Goal: Information Seeking & Learning: Find specific fact

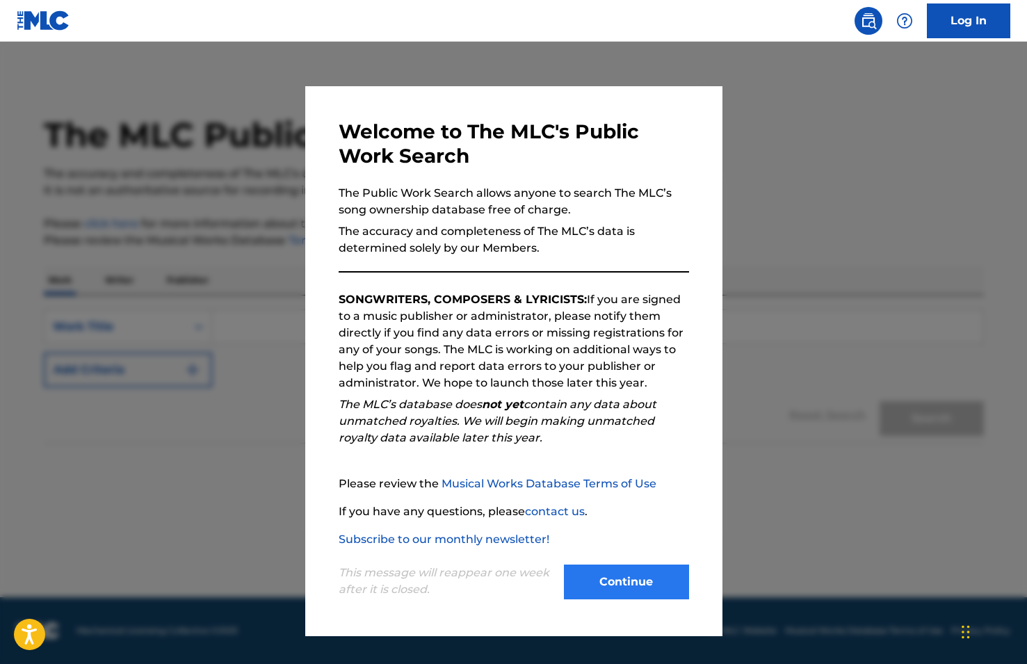
click at [622, 571] on button "Continue" at bounding box center [626, 581] width 125 height 35
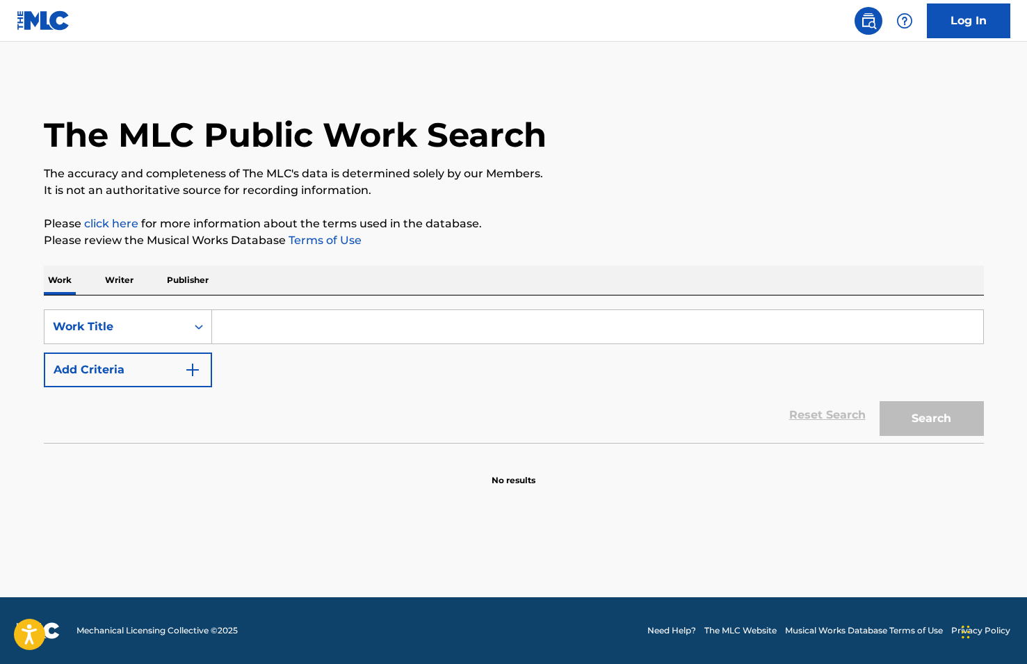
click at [417, 316] on input "Search Form" at bounding box center [597, 326] width 771 height 33
type input "k"
type input "live for the moment"
click at [204, 371] on button "Add Criteria" at bounding box center [128, 369] width 168 height 35
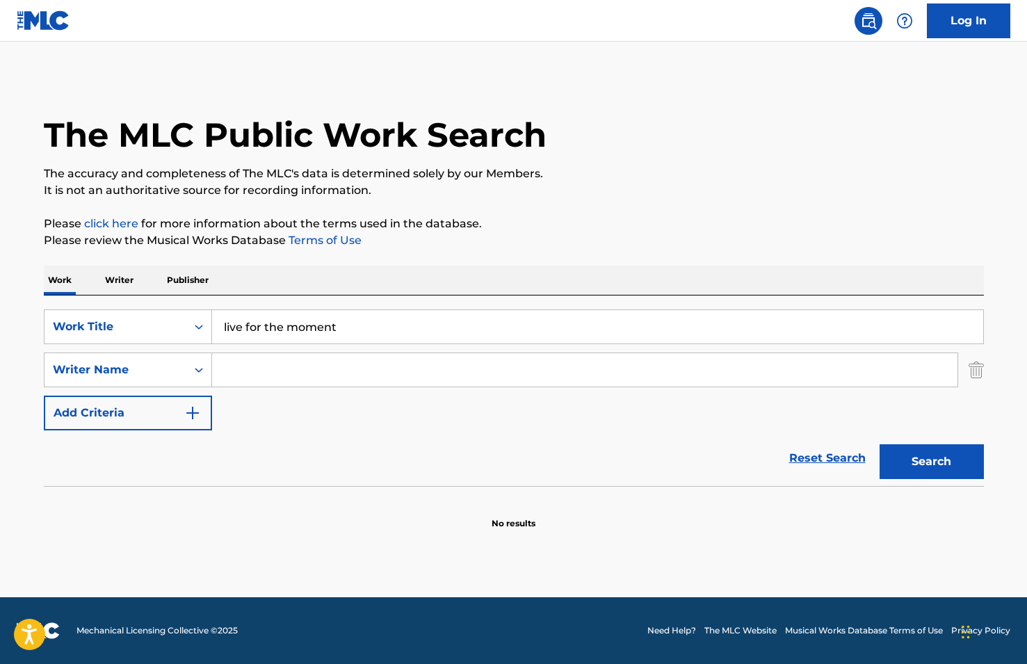
click at [261, 382] on input "Search Form" at bounding box center [584, 369] width 745 height 33
type input "[PERSON_NAME]"
click at [931, 462] on button "Search" at bounding box center [931, 461] width 104 height 35
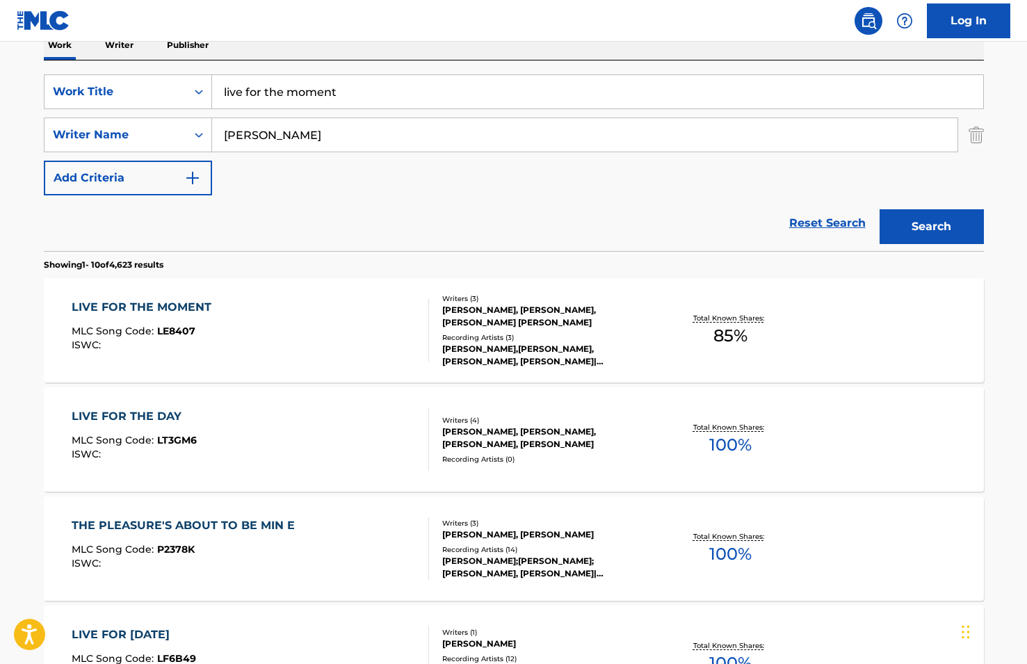
scroll to position [249, 0]
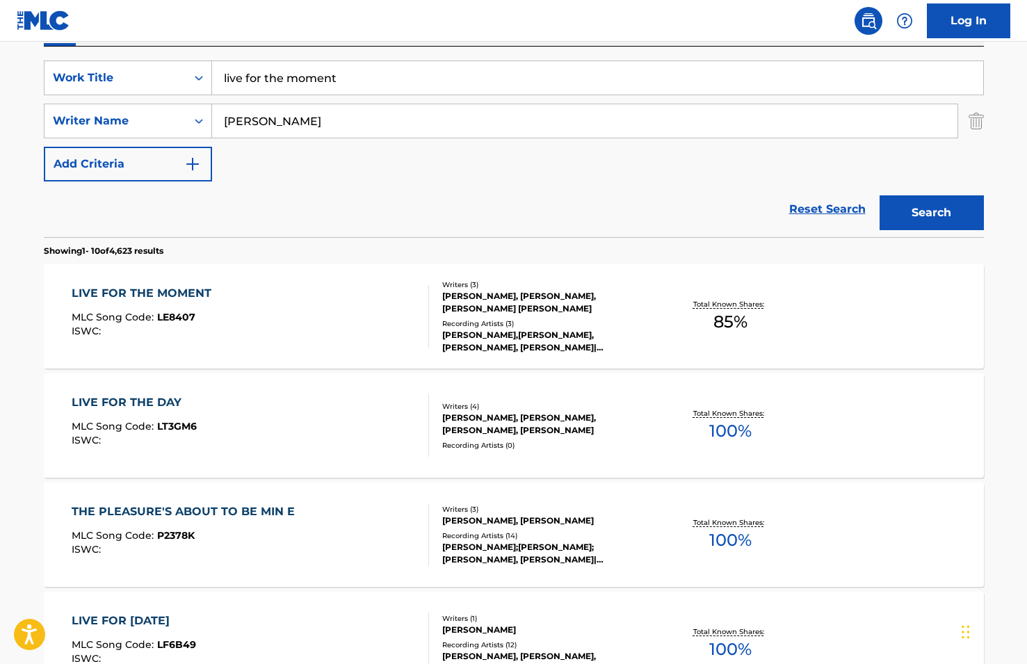
click at [293, 314] on div "LIVE FOR THE MOMENT MLC Song Code : LE8407 ISWC :" at bounding box center [250, 316] width 357 height 63
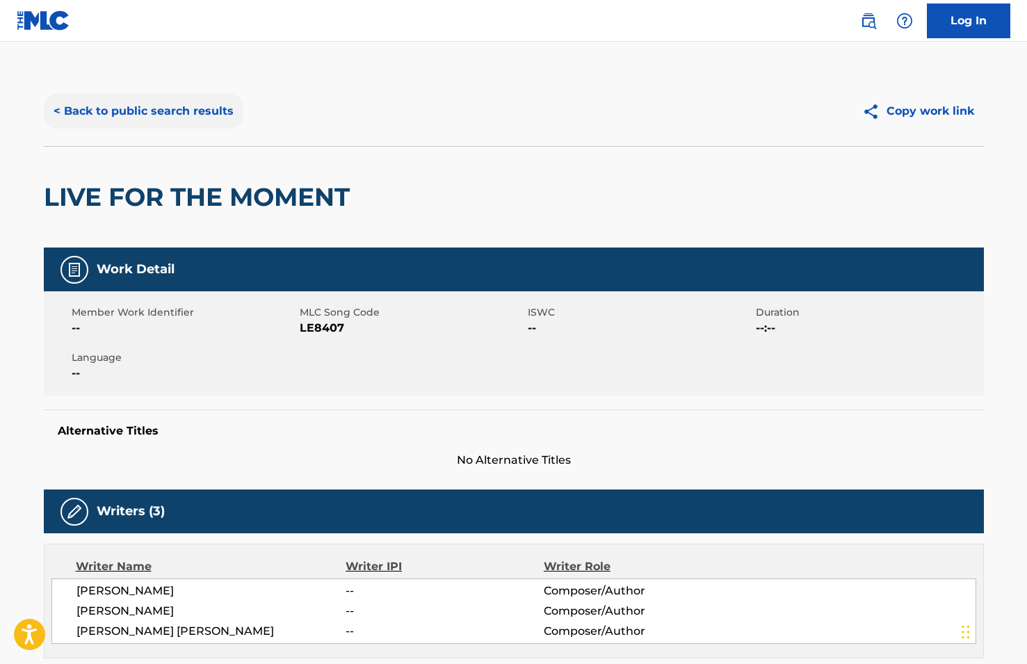
click at [136, 112] on button "< Back to public search results" at bounding box center [143, 111] width 199 height 35
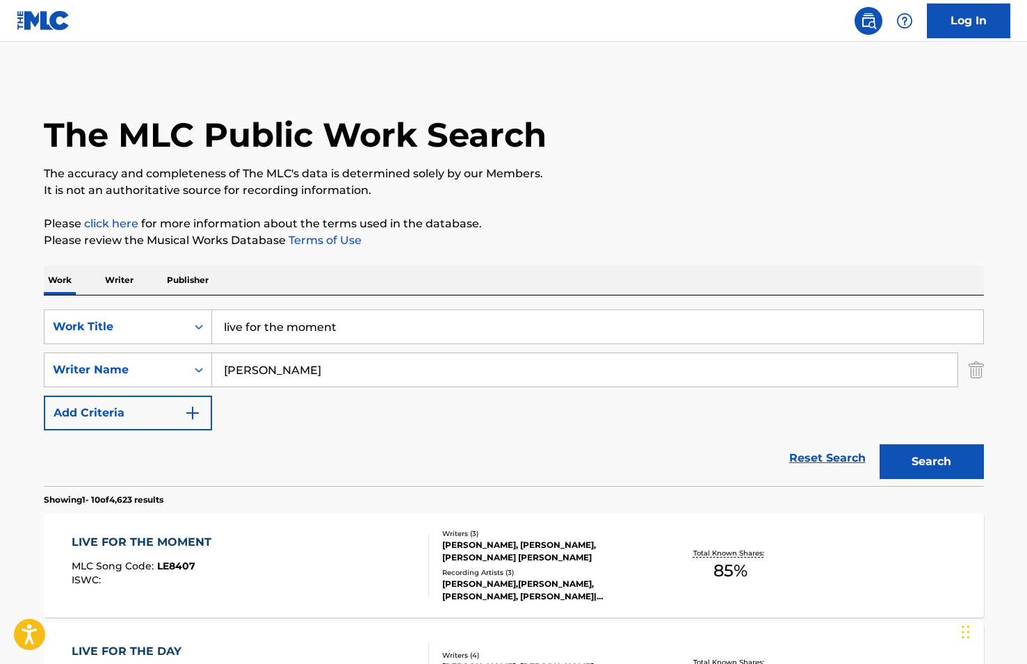
scroll to position [249, 0]
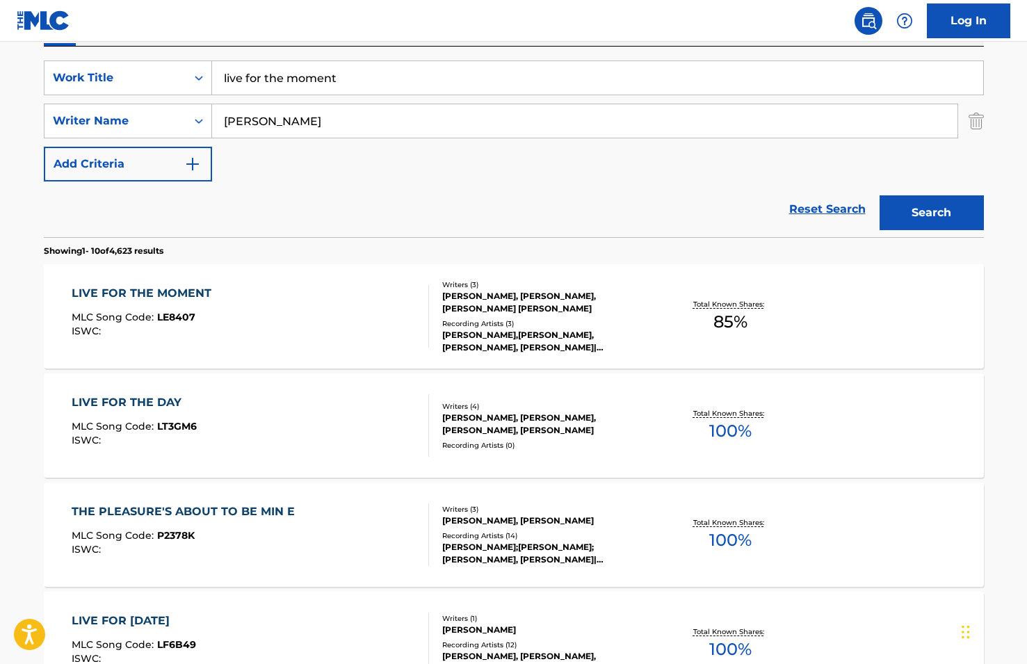
click at [327, 67] on input "live for the moment" at bounding box center [597, 77] width 771 height 33
type input "big trucks"
click at [916, 203] on button "Search" at bounding box center [931, 212] width 104 height 35
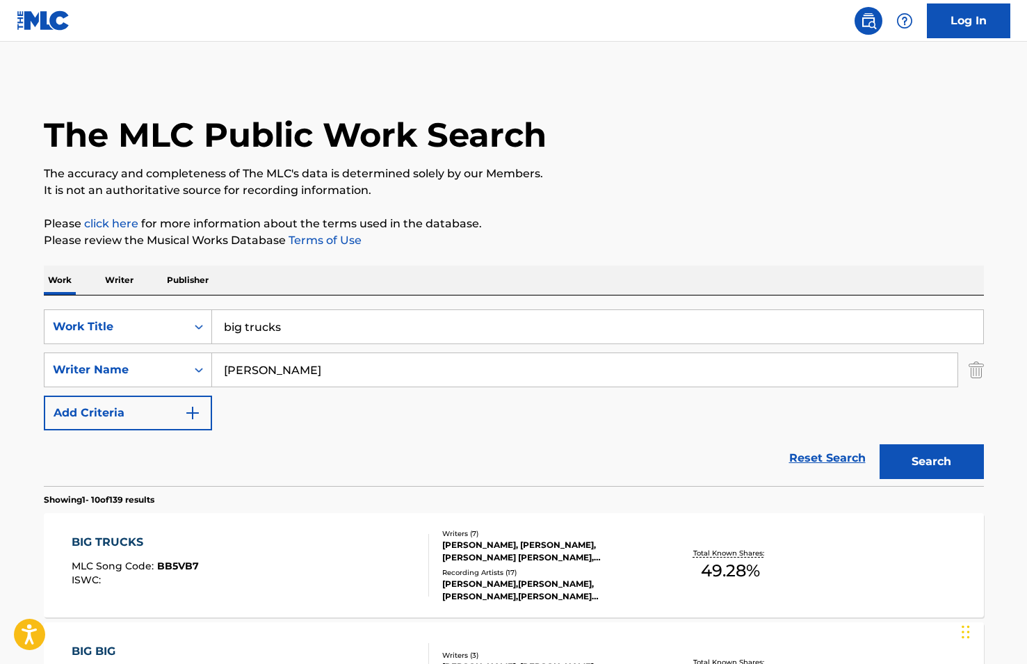
click at [336, 560] on div "BIG TRUCKS MLC Song Code : BB5VB7 ISWC :" at bounding box center [250, 565] width 357 height 63
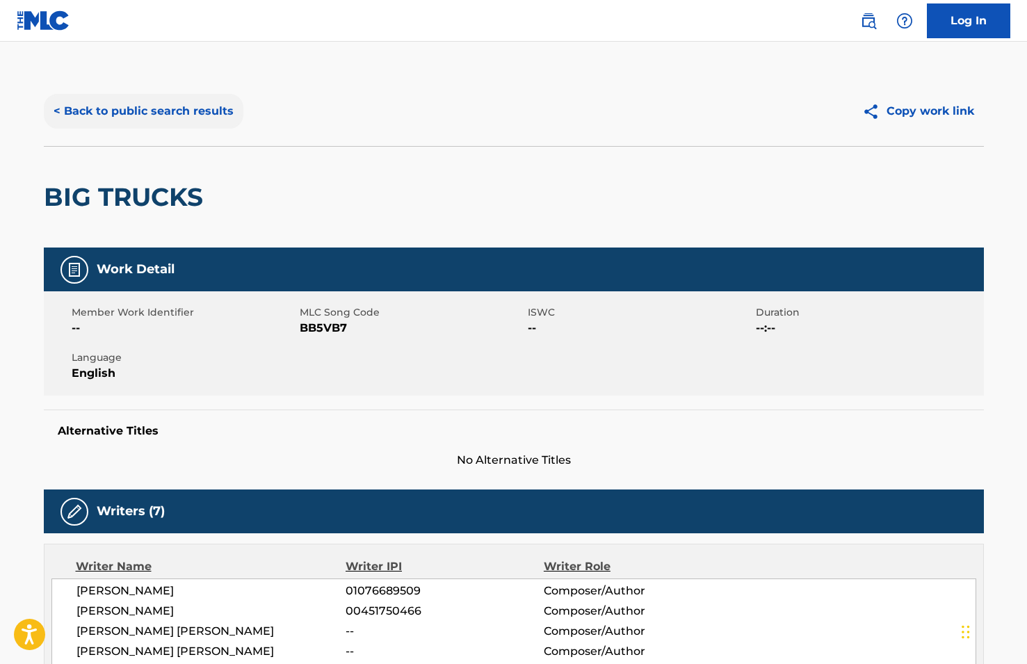
click at [158, 111] on button "< Back to public search results" at bounding box center [143, 111] width 199 height 35
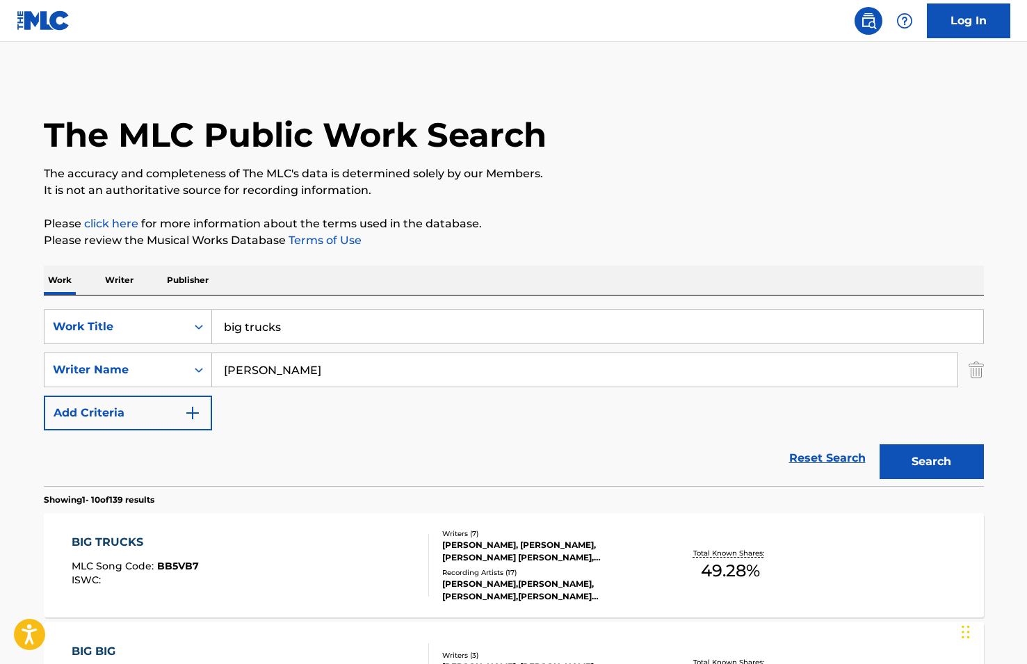
click at [295, 337] on input "big trucks" at bounding box center [597, 326] width 771 height 33
type input "good vibes only"
click at [931, 462] on button "Search" at bounding box center [931, 461] width 104 height 35
click at [295, 564] on div "GOOD VIBES ONLY MLC Song Code : GE6VVK ISWC :" at bounding box center [250, 565] width 357 height 63
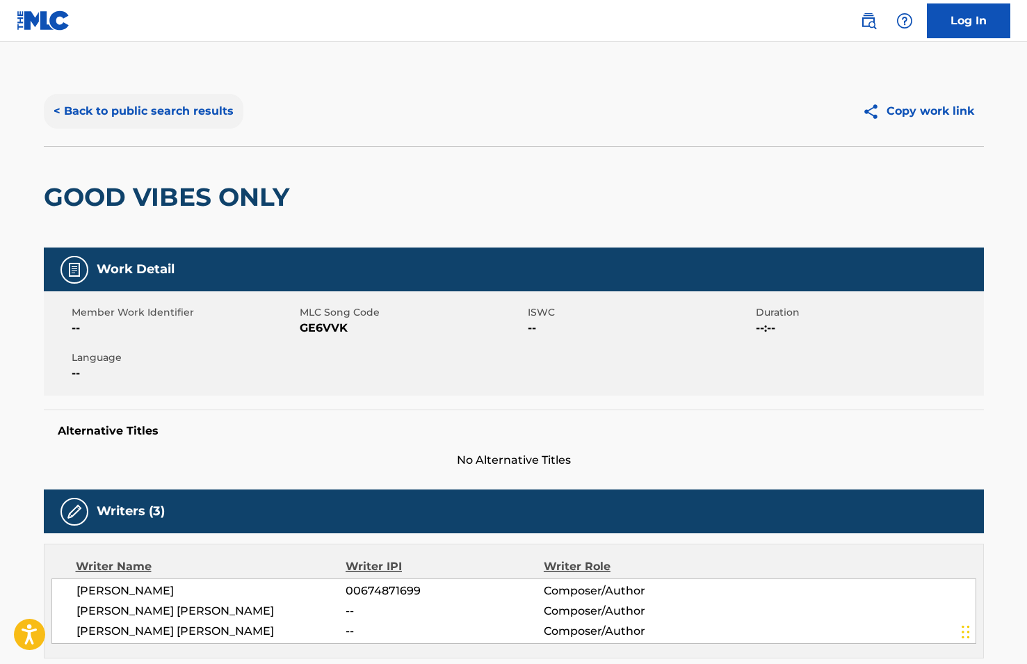
click at [97, 103] on button "< Back to public search results" at bounding box center [143, 111] width 199 height 35
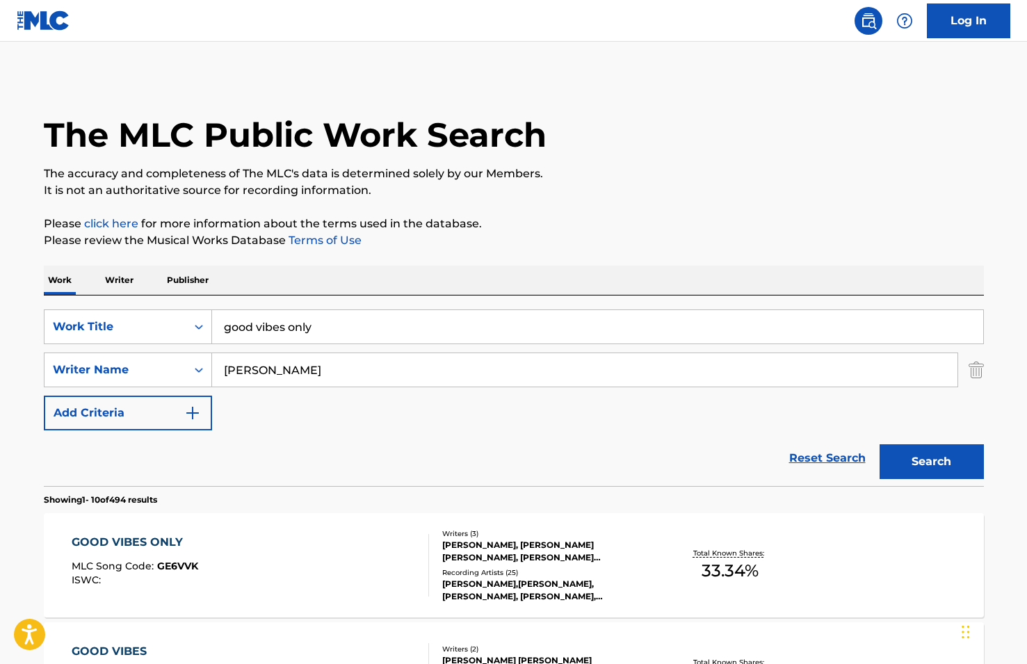
click at [127, 541] on div "GOOD VIBES ONLY" at bounding box center [135, 542] width 127 height 17
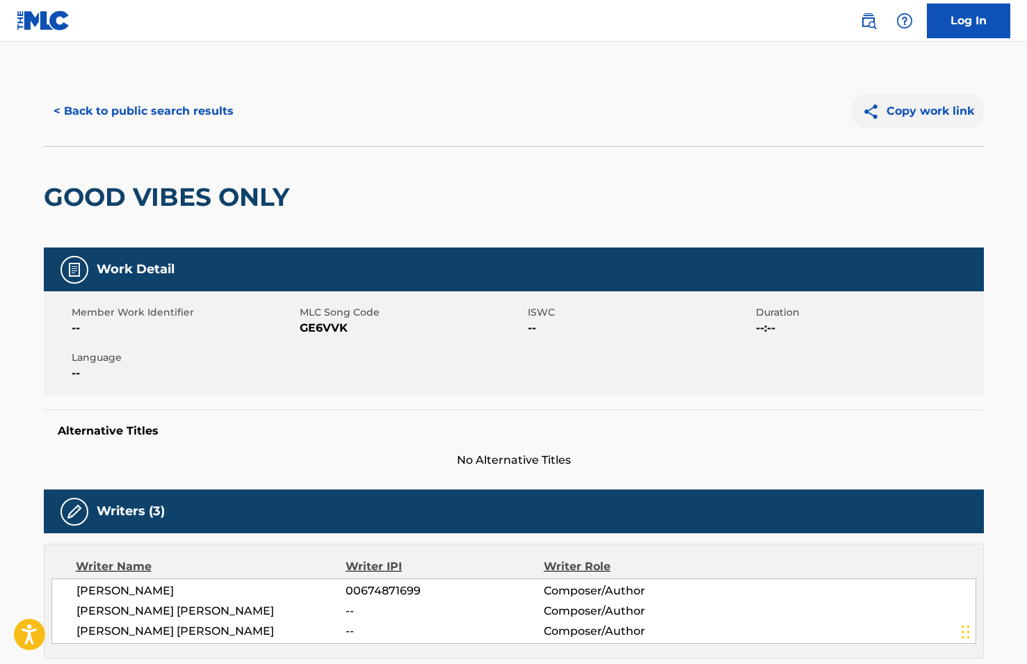
click at [925, 101] on button "Copy work link" at bounding box center [917, 111] width 131 height 35
click at [111, 111] on button "< Back to public search results" at bounding box center [143, 111] width 199 height 35
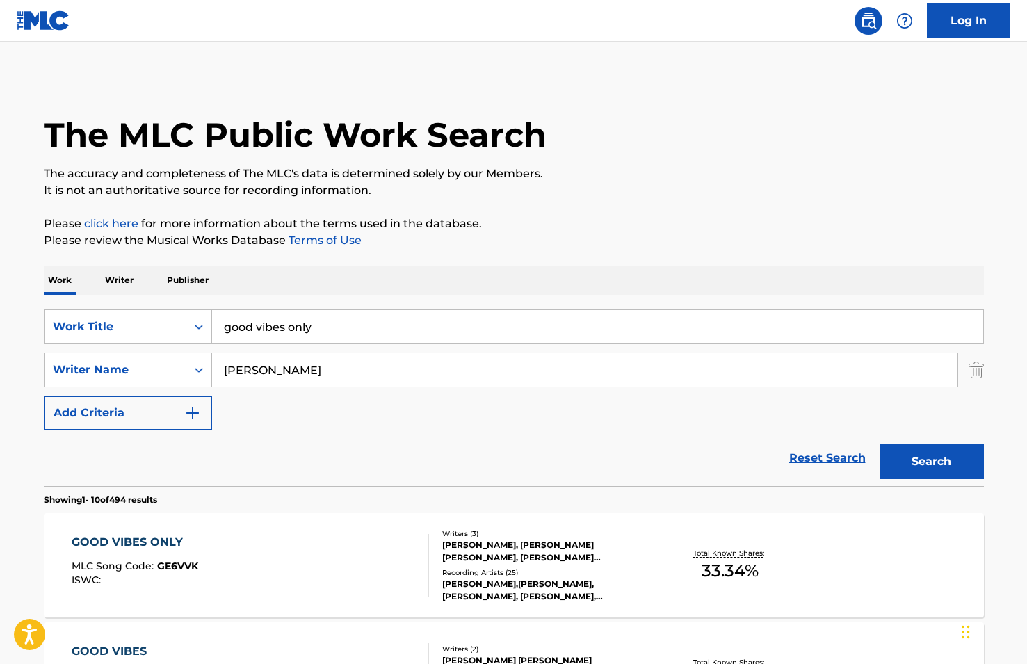
click at [263, 318] on input "good vibes only" at bounding box center [597, 326] width 771 height 33
click at [931, 462] on button "Search" at bounding box center [931, 461] width 104 height 35
click at [286, 327] on input "live for th emoment" at bounding box center [597, 326] width 771 height 33
type input "live for the moment"
click at [931, 462] on button "Search" at bounding box center [931, 461] width 104 height 35
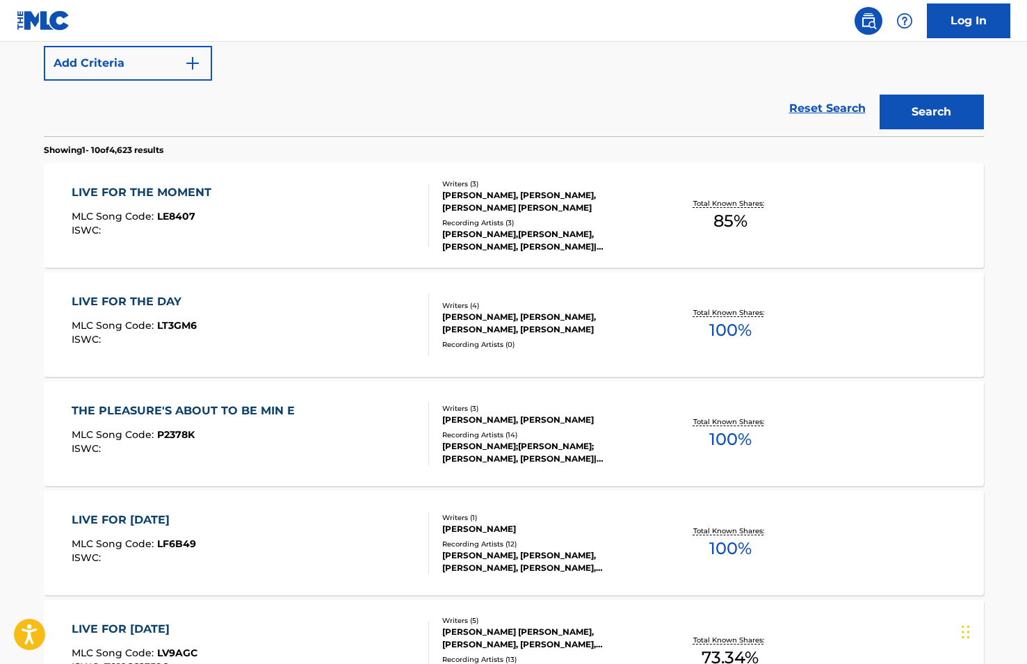
scroll to position [364, 0]
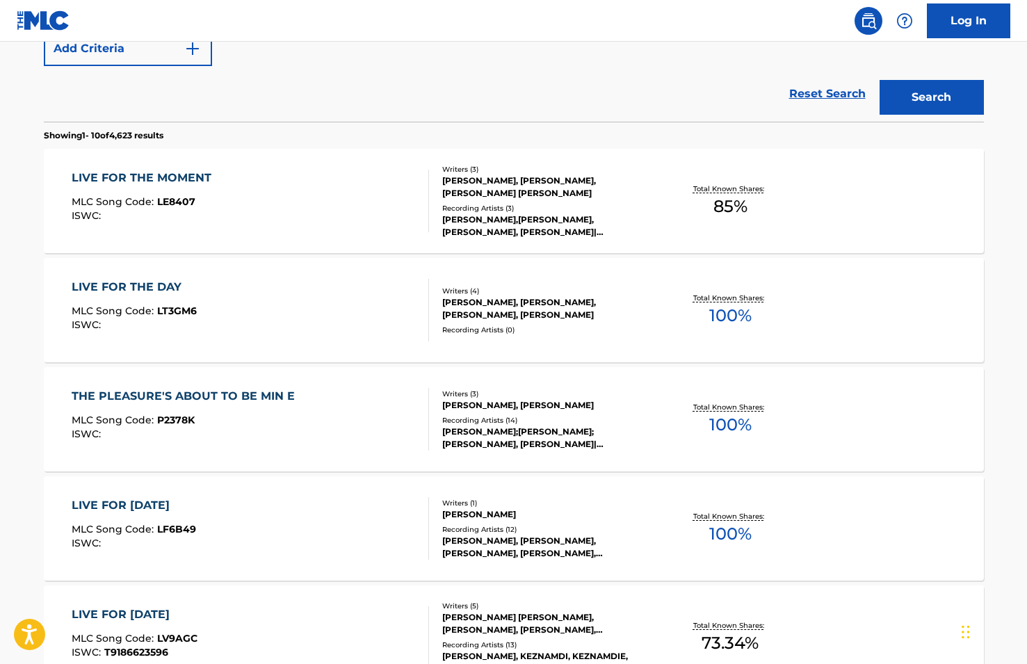
click at [262, 186] on div "LIVE FOR THE MOMENT MLC Song Code : LE8407 ISWC :" at bounding box center [250, 201] width 357 height 63
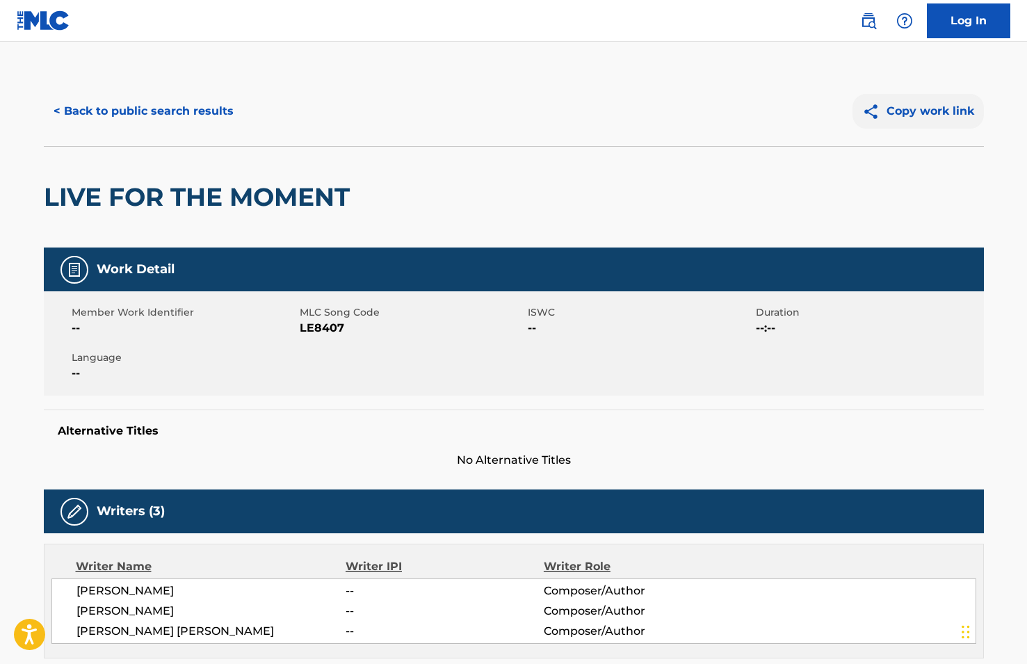
click at [899, 111] on button "Copy work link" at bounding box center [917, 111] width 131 height 35
click at [176, 112] on button "< Back to public search results" at bounding box center [143, 111] width 199 height 35
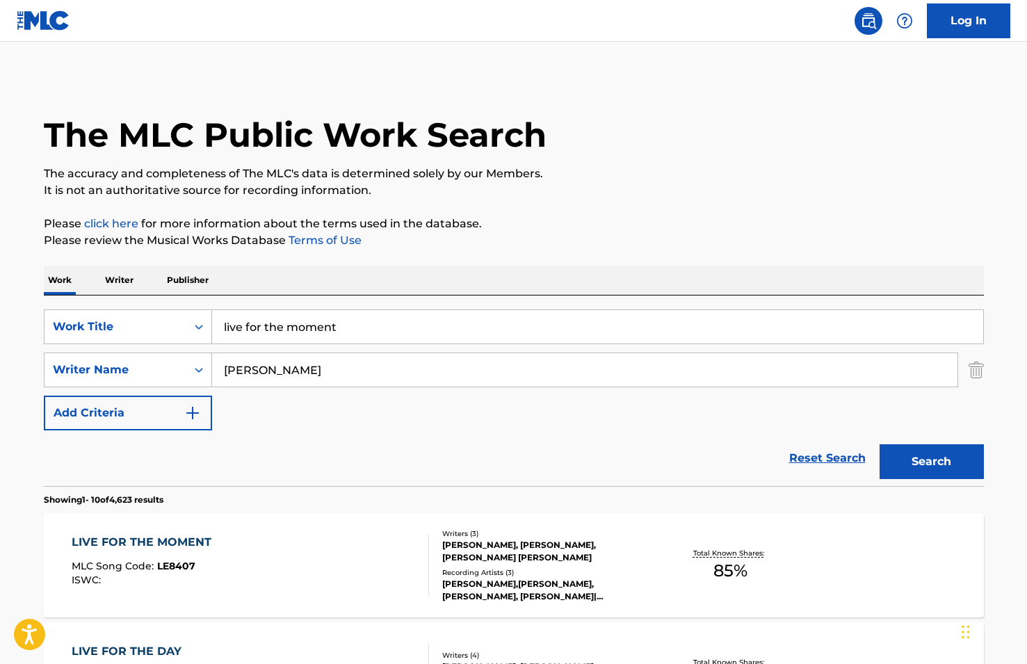
click at [355, 322] on input "live for the moment" at bounding box center [597, 326] width 771 height 33
click at [931, 462] on button "Search" at bounding box center [931, 461] width 104 height 35
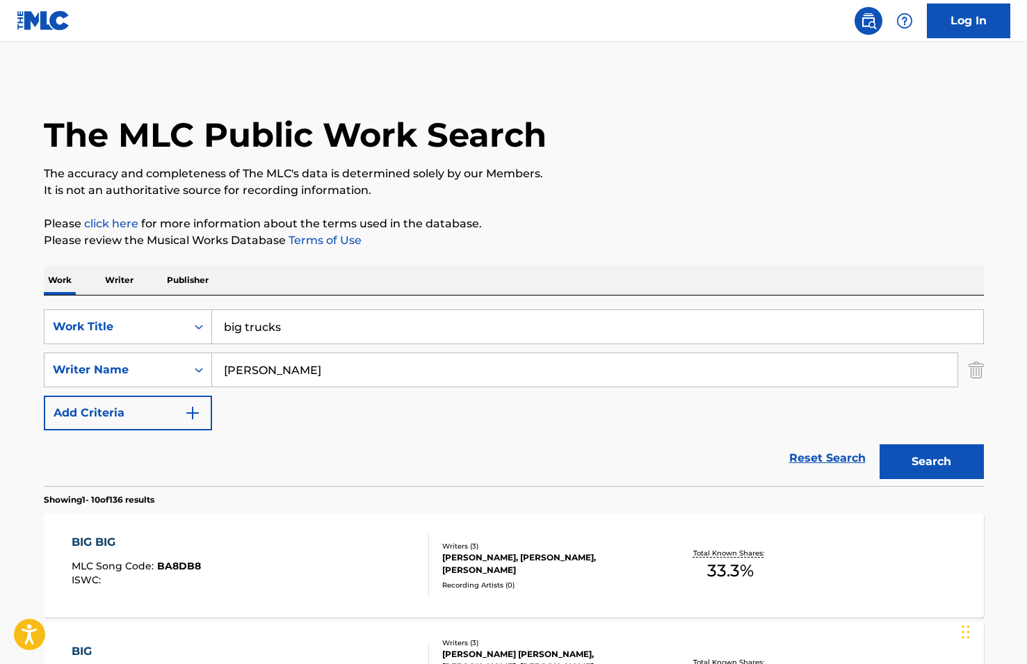
type input "big trucks"
click at [931, 462] on button "Search" at bounding box center [931, 461] width 104 height 35
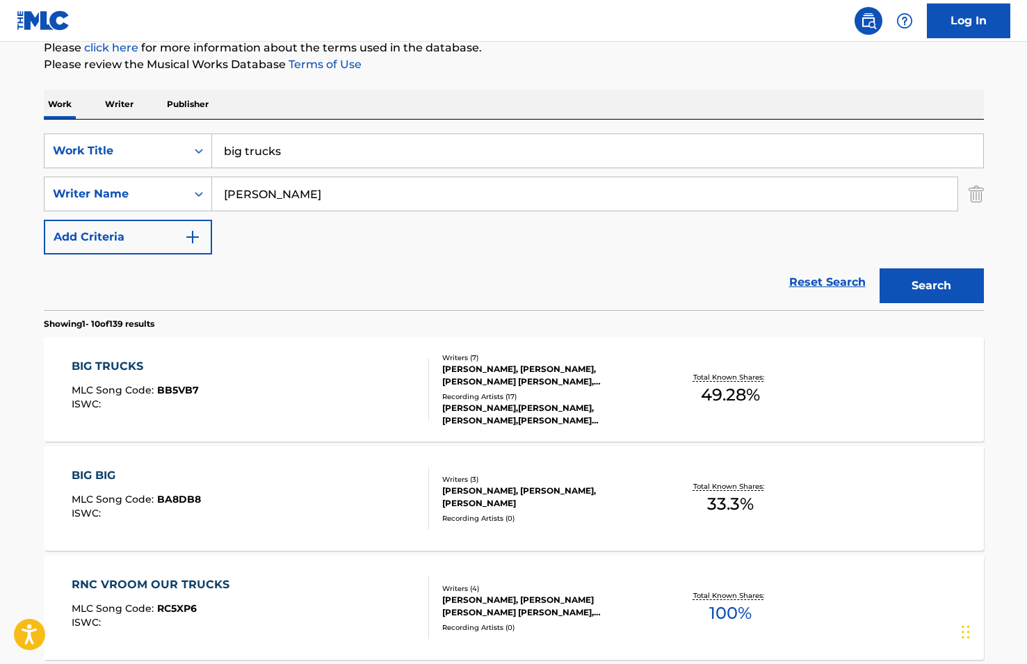
scroll to position [298, 0]
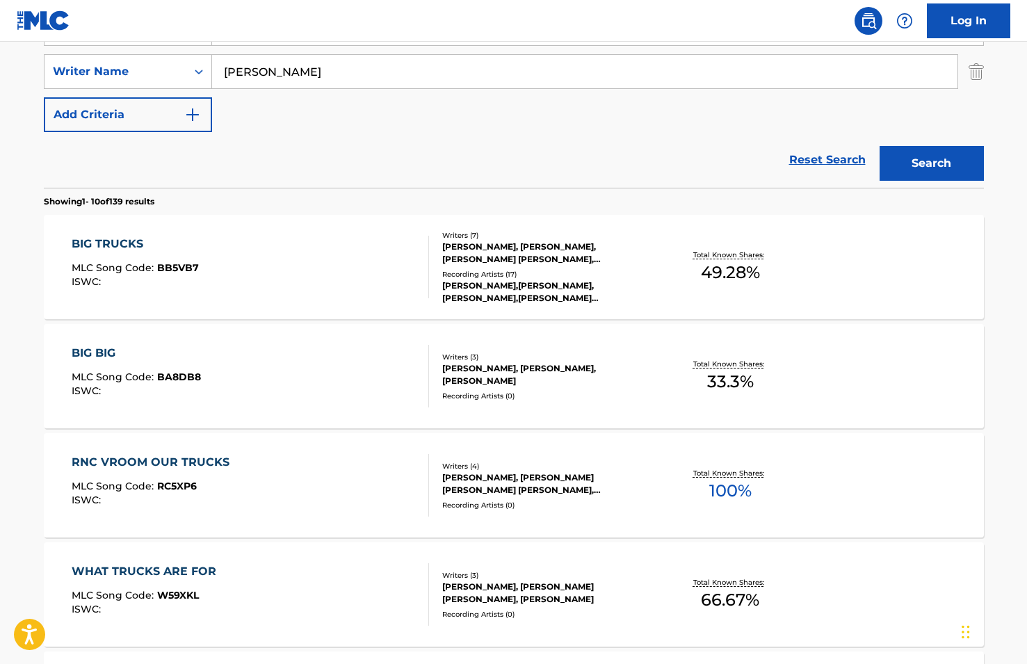
click at [521, 264] on div "[PERSON_NAME], [PERSON_NAME], [PERSON_NAME] [PERSON_NAME], [PERSON_NAME] [PERSO…" at bounding box center [547, 252] width 210 height 25
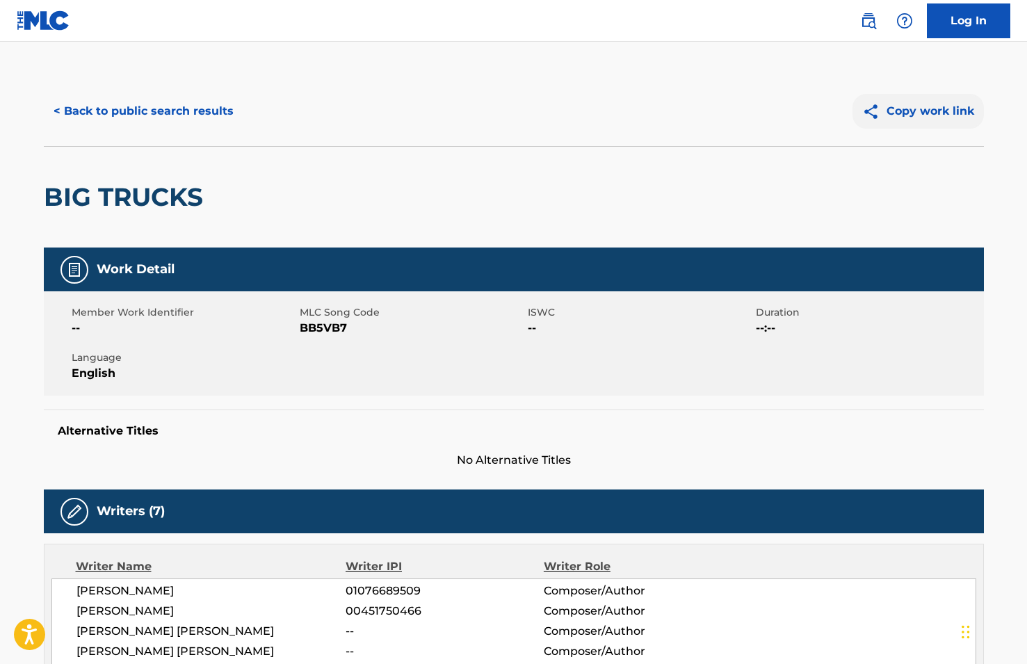
click at [900, 106] on button "Copy work link" at bounding box center [917, 111] width 131 height 35
click at [194, 111] on button "< Back to public search results" at bounding box center [143, 111] width 199 height 35
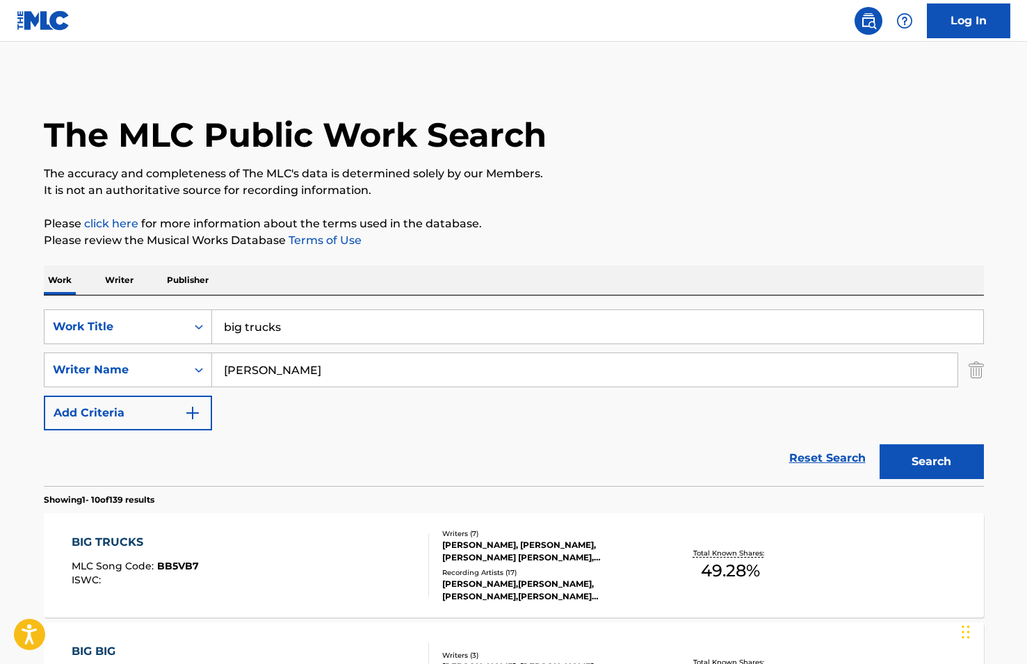
scroll to position [298, 0]
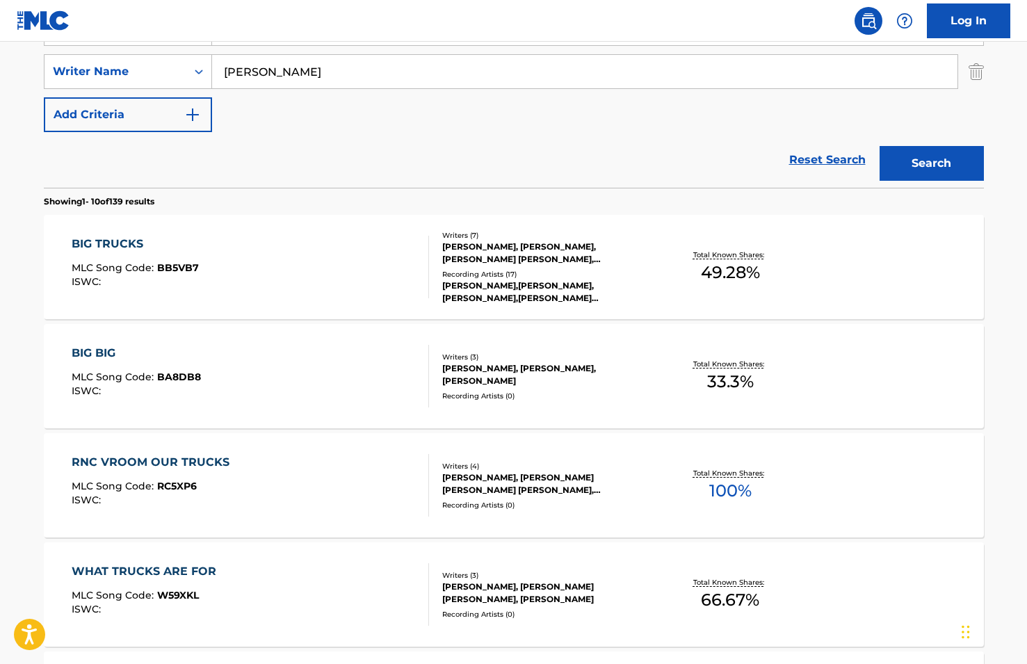
click at [279, 79] on input "[PERSON_NAME]" at bounding box center [584, 71] width 745 height 33
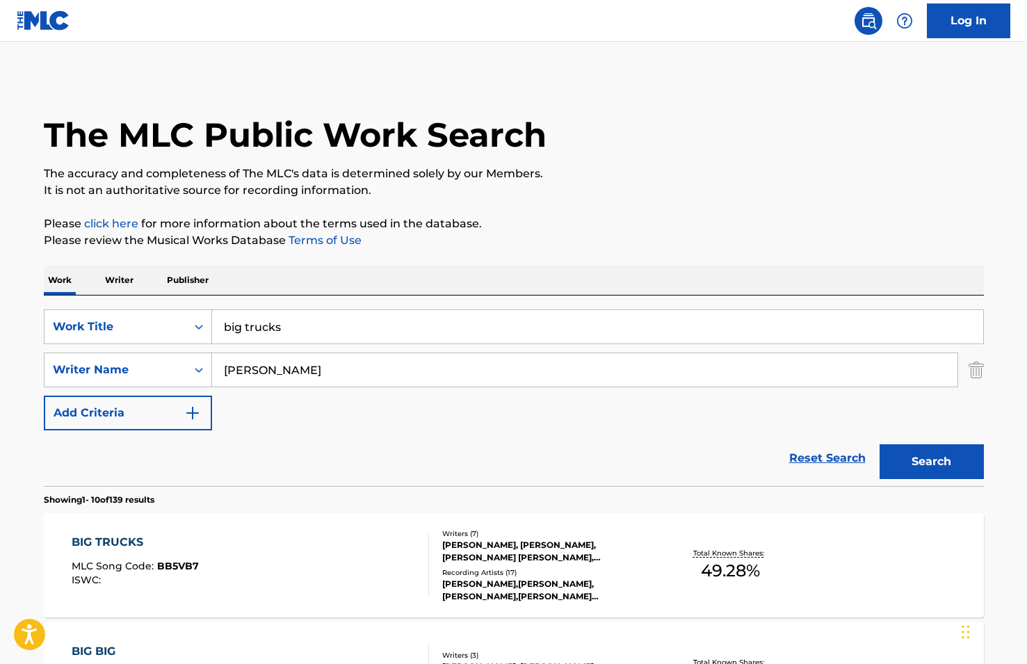
scroll to position [0, 0]
click at [261, 330] on input "big trucks" at bounding box center [597, 326] width 771 height 33
type input "[PERSON_NAME]"
click at [931, 462] on button "Search" at bounding box center [931, 461] width 104 height 35
